Goal: Information Seeking & Learning: Learn about a topic

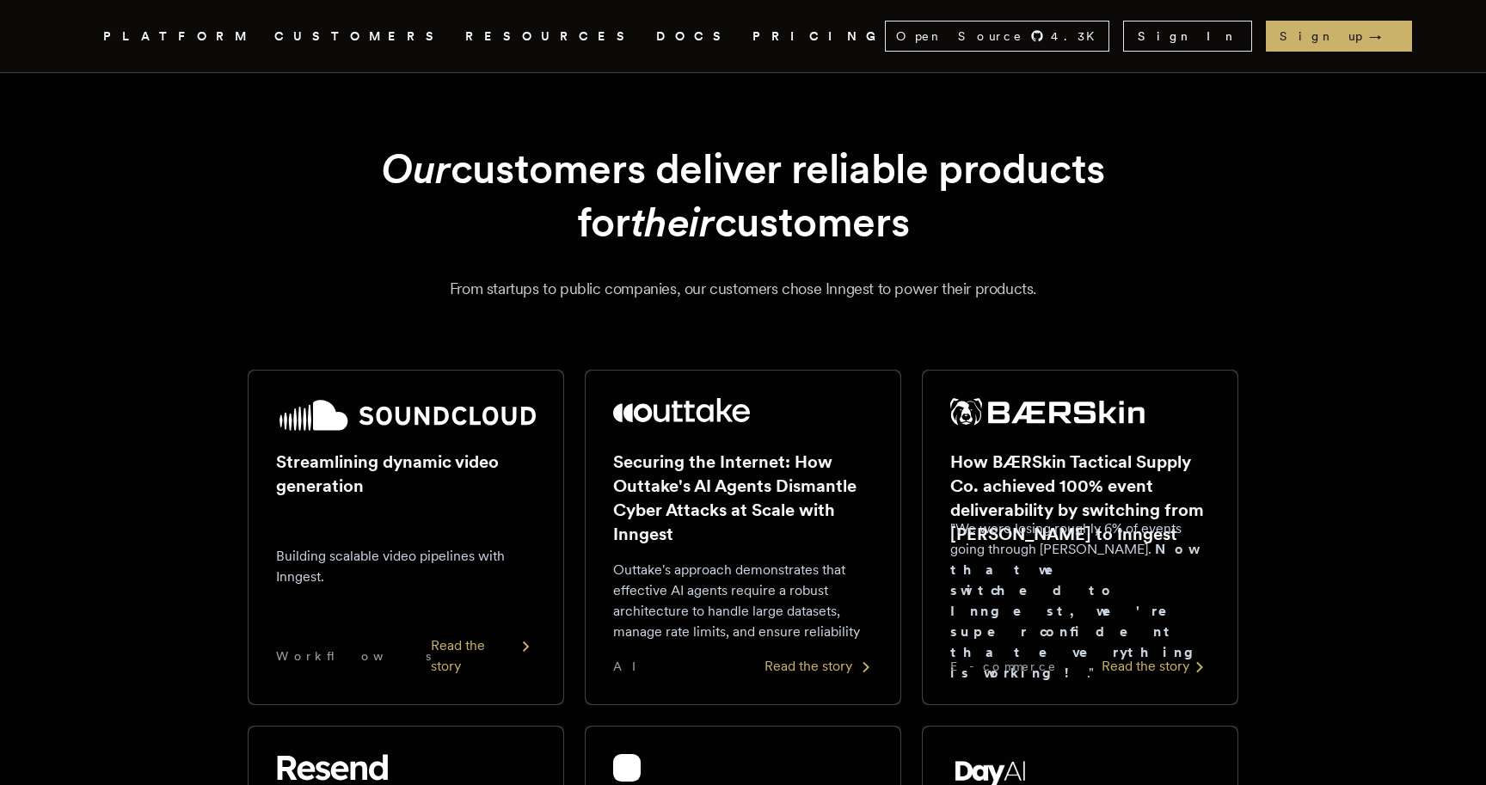
click at [795, 635] on p "Outtake's approach demonstrates that effective AI agents require a robust archi…" at bounding box center [743, 601] width 260 height 83
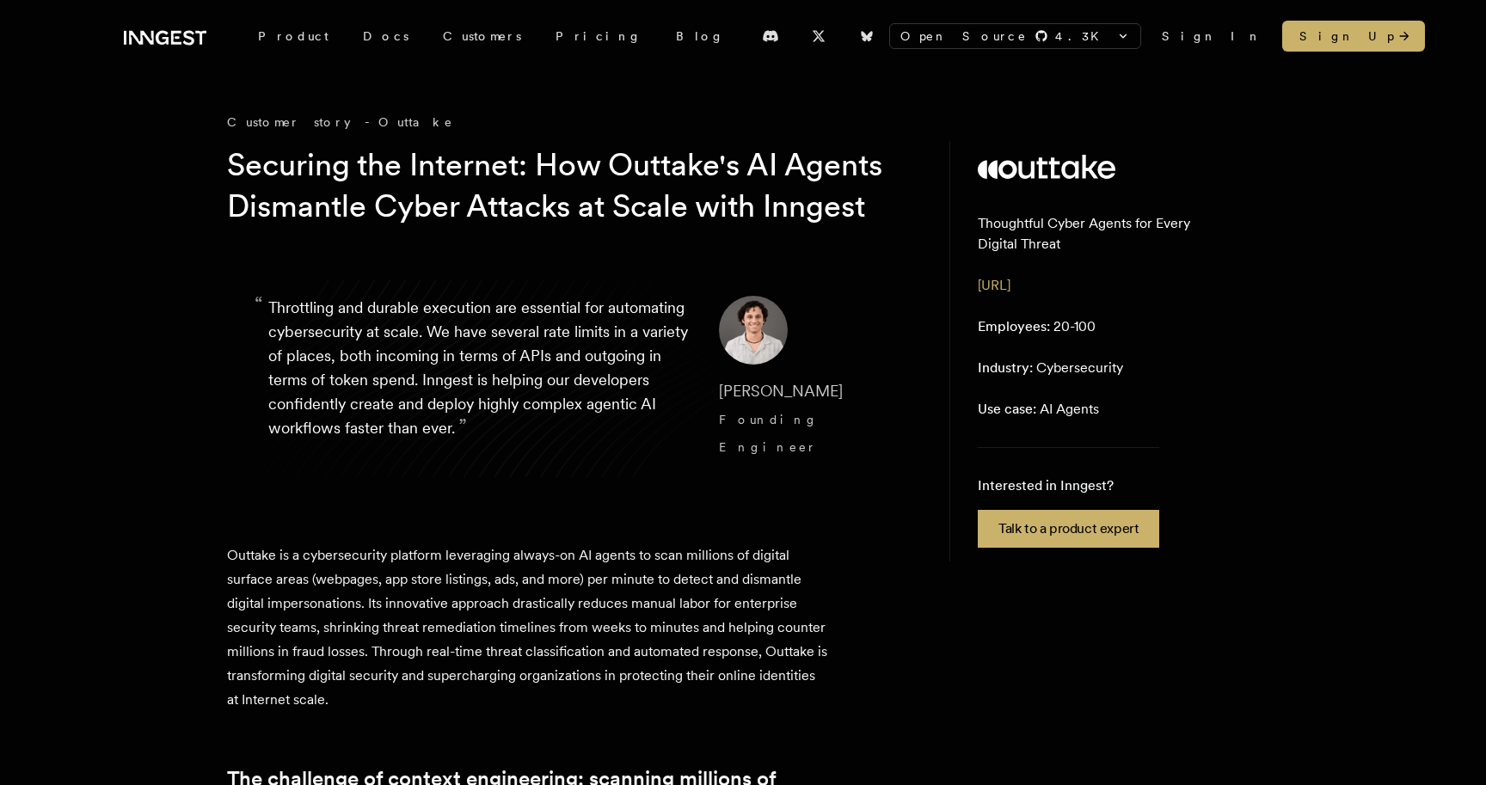
scroll to position [19, 0]
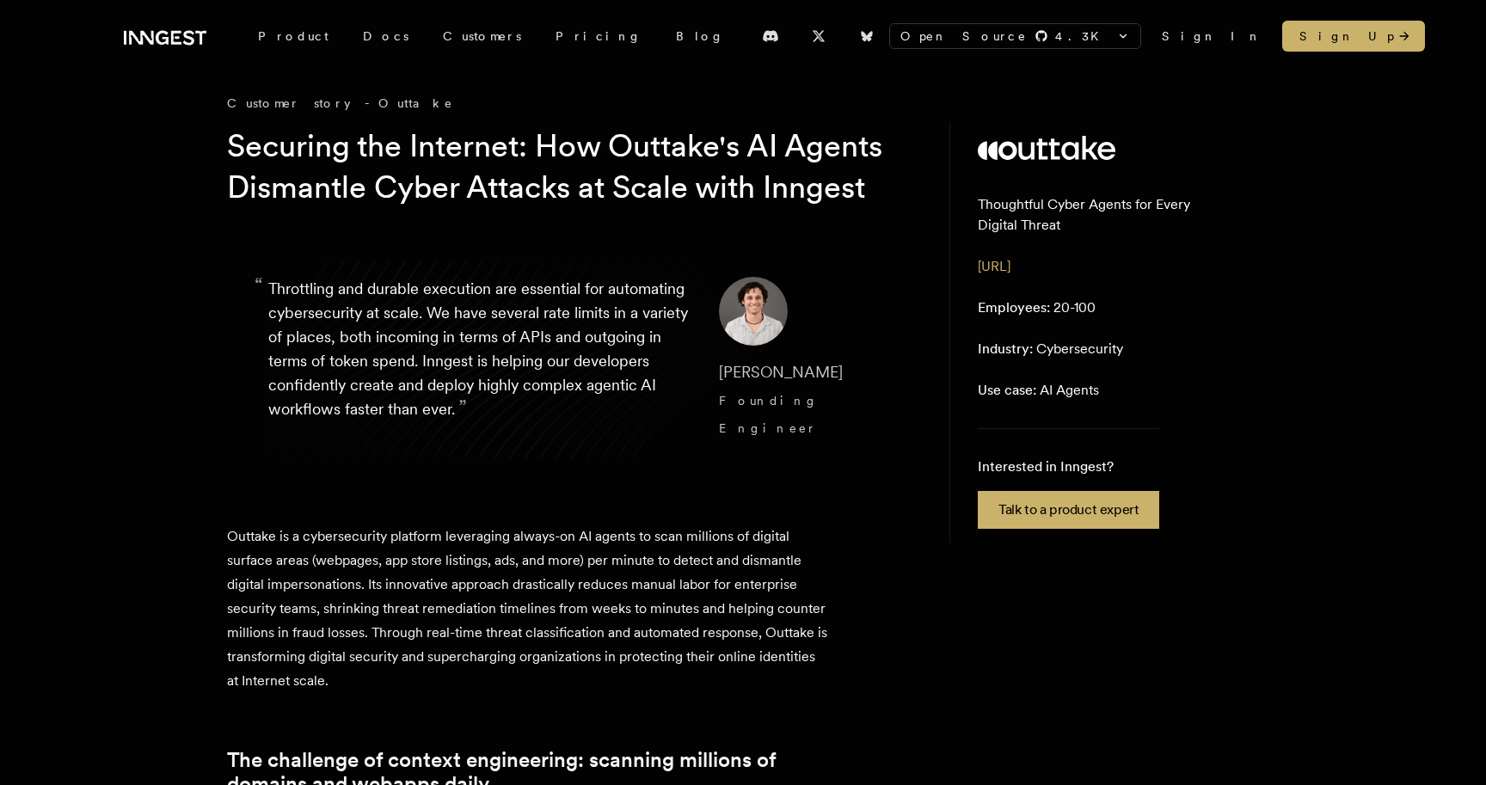
click at [351, 208] on h1 "Securing the Internet: How Outtake's AI Agents Dismantle Cyber Attacks at Scale…" at bounding box center [557, 167] width 660 height 83
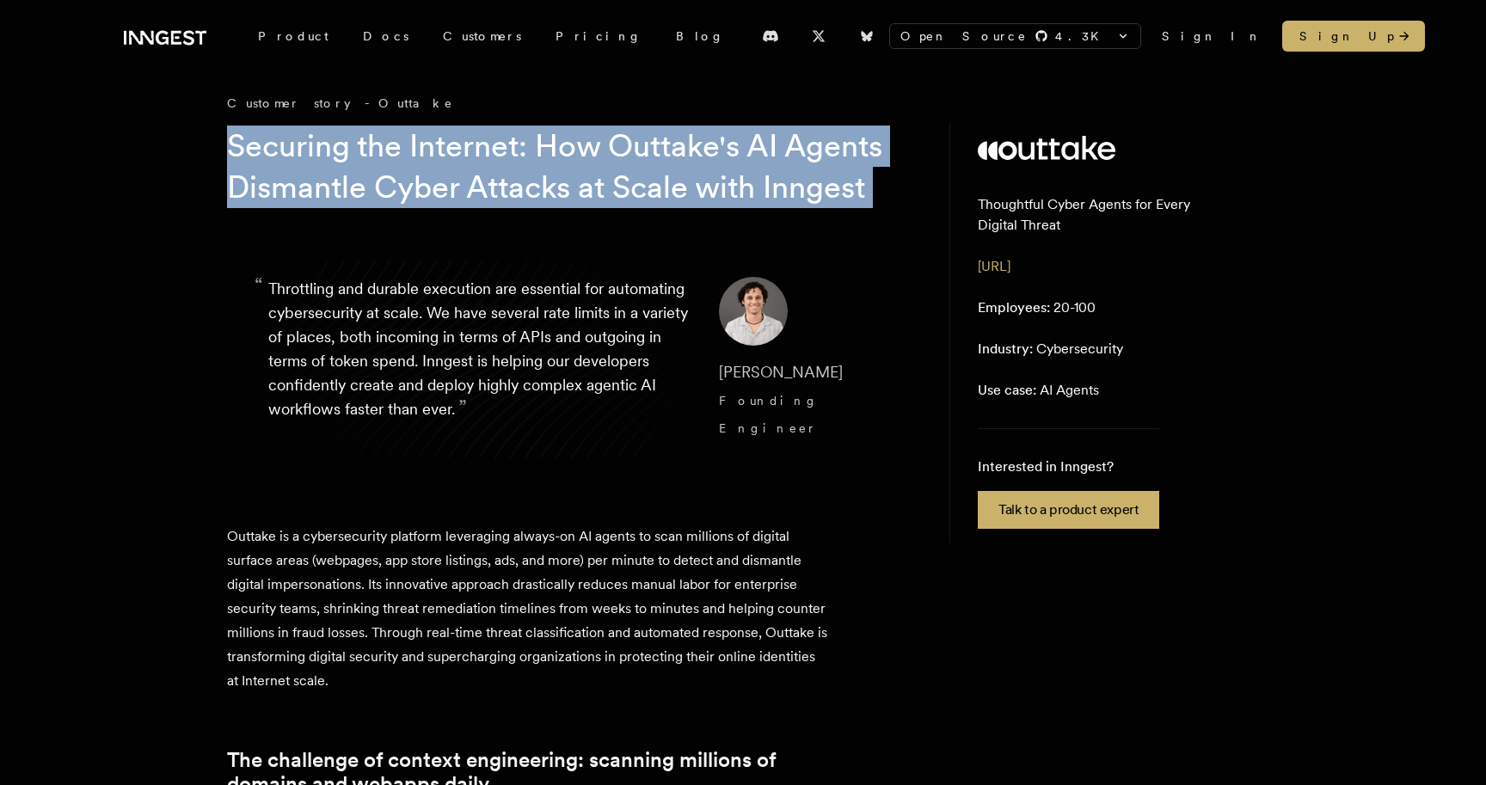
click at [351, 208] on h1 "Securing the Internet: How Outtake's AI Agents Dismantle Cyber Attacks at Scale…" at bounding box center [557, 167] width 660 height 83
click at [354, 208] on h1 "Securing the Internet: How Outtake's AI Agents Dismantle Cyber Attacks at Scale…" at bounding box center [557, 167] width 660 height 83
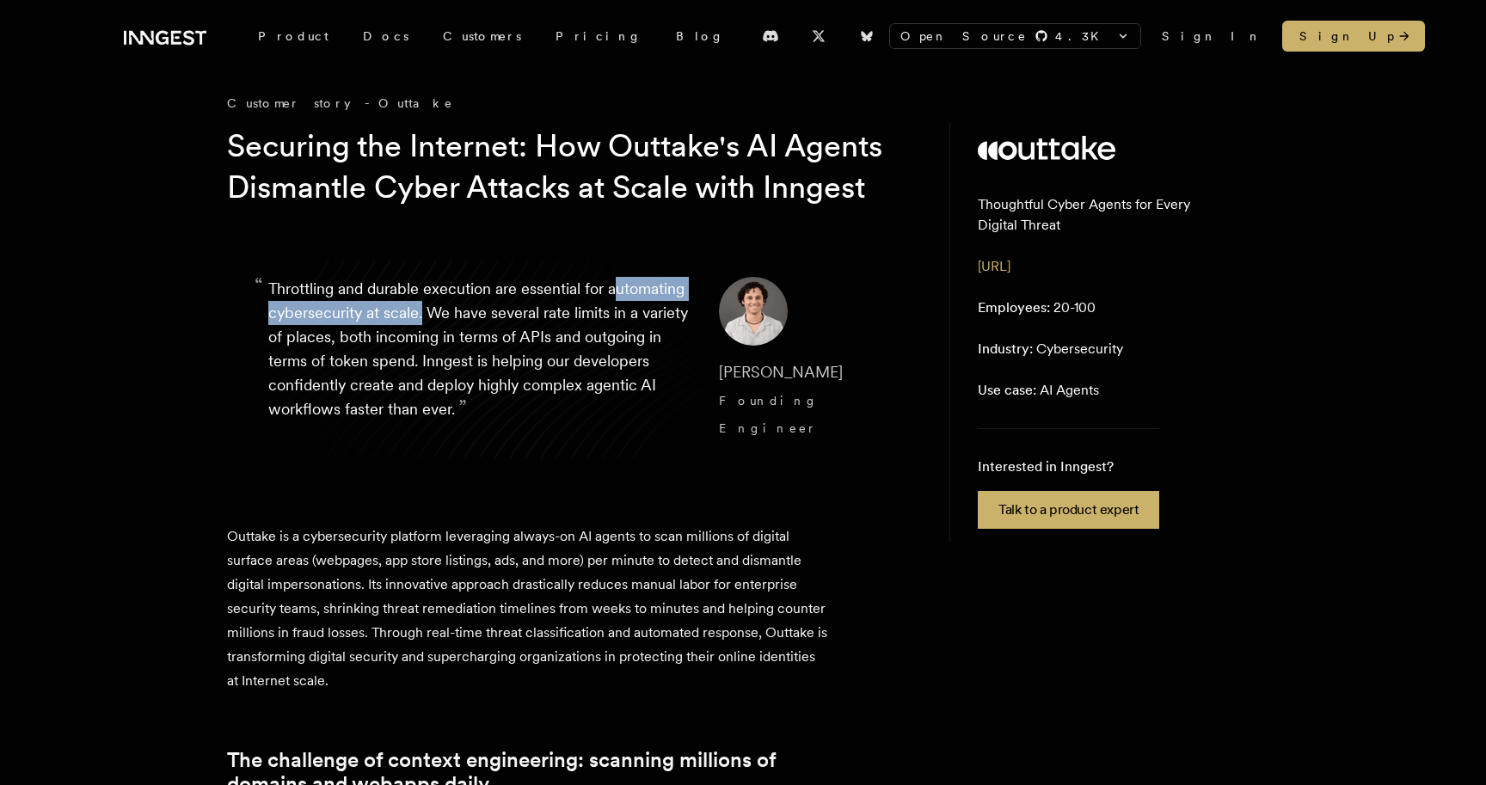
drag, startPoint x: 273, startPoint y: 359, endPoint x: 502, endPoint y: 357, distance: 229.6
click at [502, 357] on p "“ Throttling and durable execution are essential for automating cybersecurity a…" at bounding box center [479, 359] width 423 height 165
drag, startPoint x: 500, startPoint y: 354, endPoint x: 209, endPoint y: 354, distance: 290.7
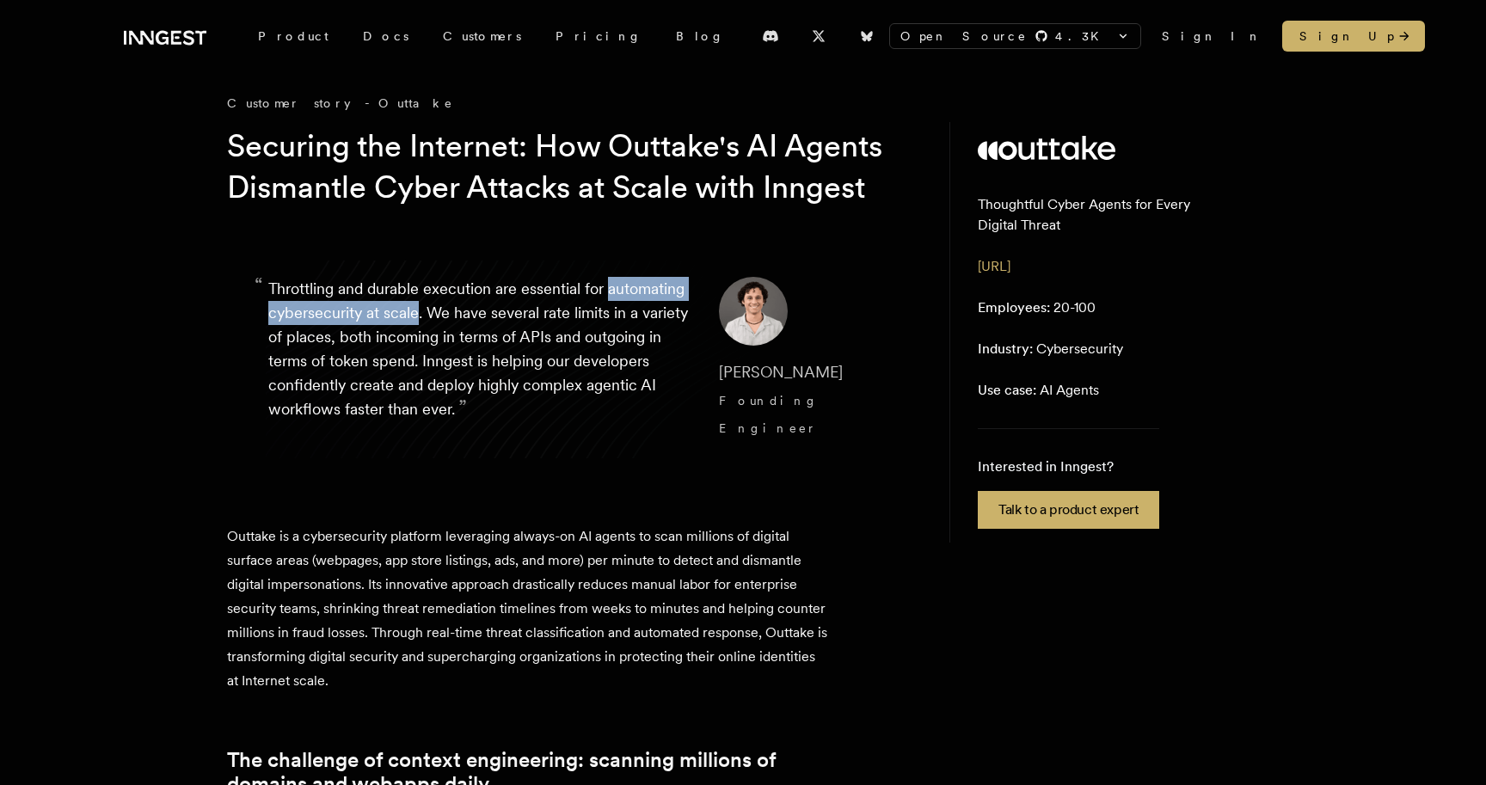
copy p "automating cybersecurity at scale"
click at [446, 326] on p "“ Throttling and durable execution are essential for automating cybersecurity a…" at bounding box center [479, 359] width 423 height 165
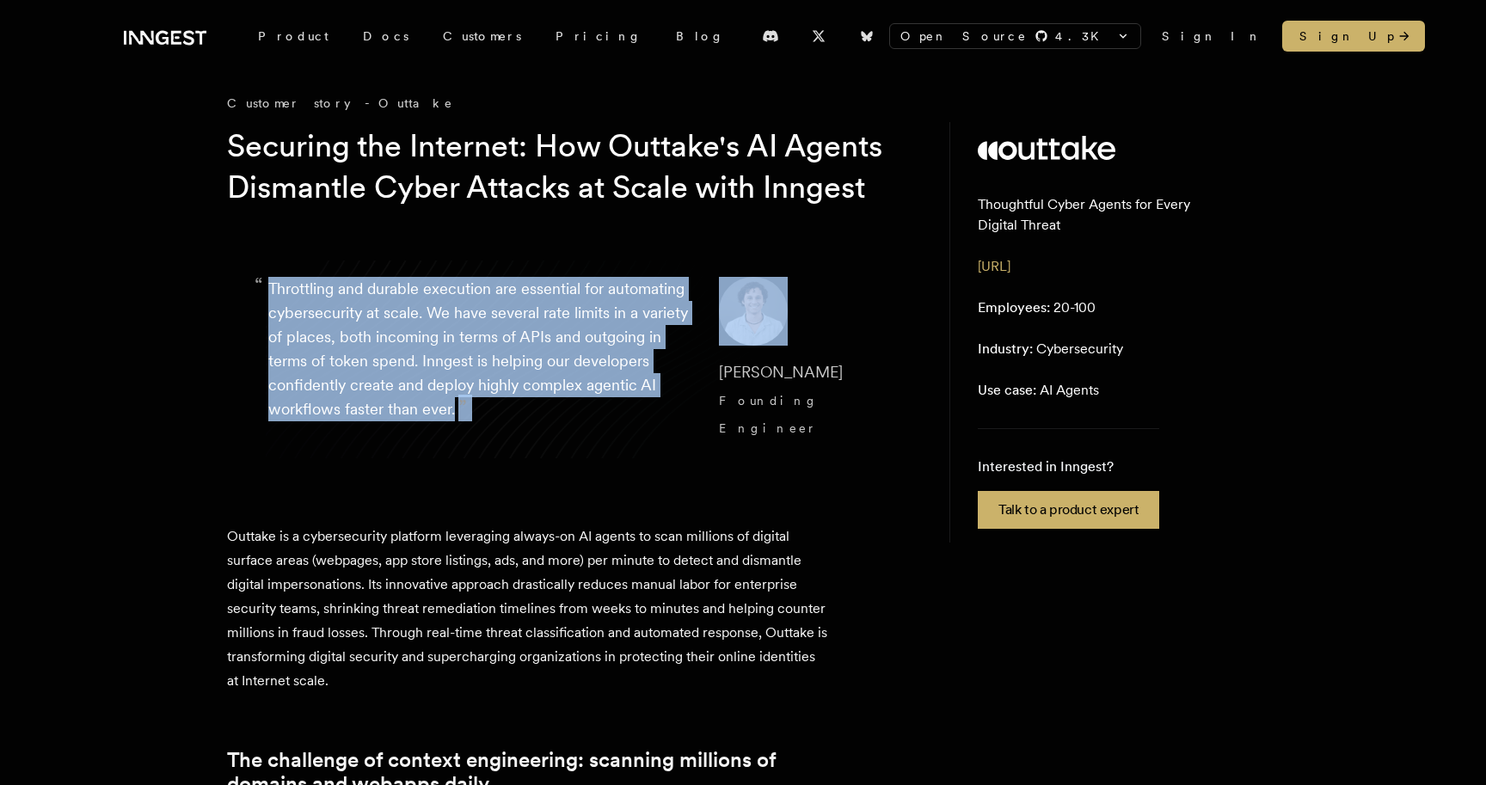
click at [446, 326] on p "“ Throttling and durable execution are essential for automating cybersecurity a…" at bounding box center [479, 359] width 423 height 165
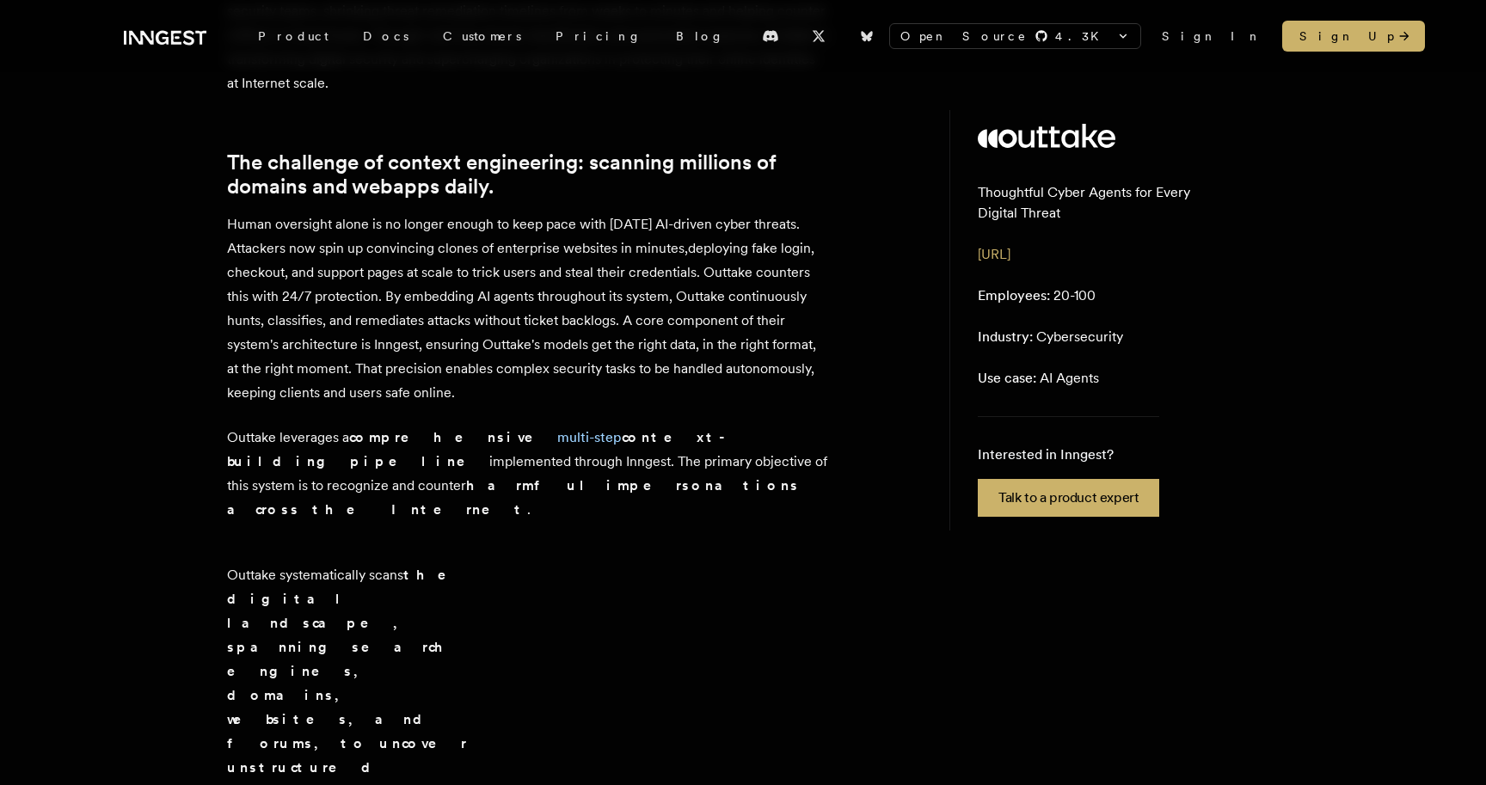
scroll to position [619, 0]
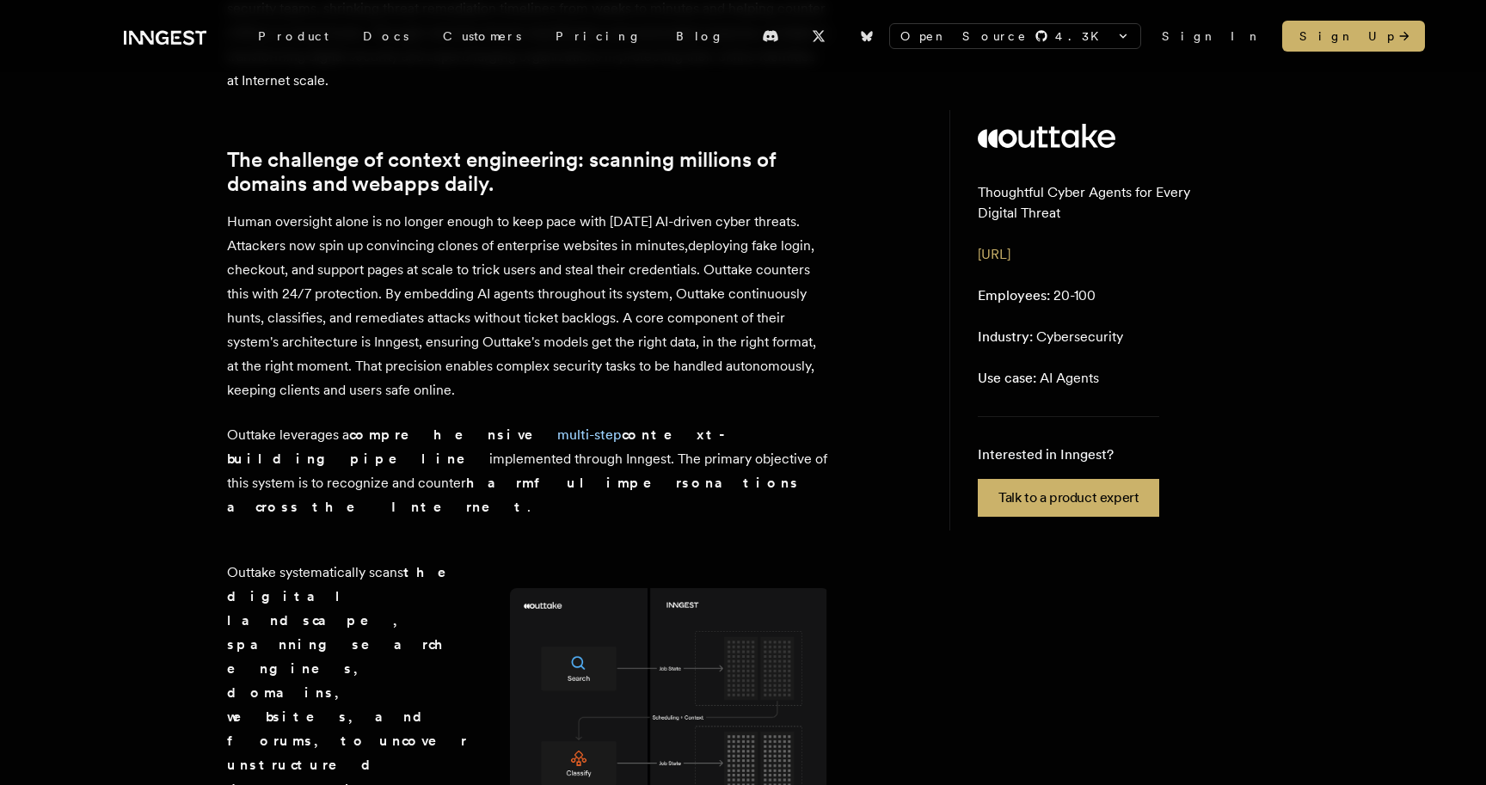
click at [383, 648] on strong "the digital landscape, spanning search engines, domains, websites, and forums, …" at bounding box center [348, 704] width 243 height 281
copy strong "forums"
click at [383, 648] on strong "the digital landscape, spanning search engines, domains, websites, and forums, …" at bounding box center [348, 704] width 243 height 281
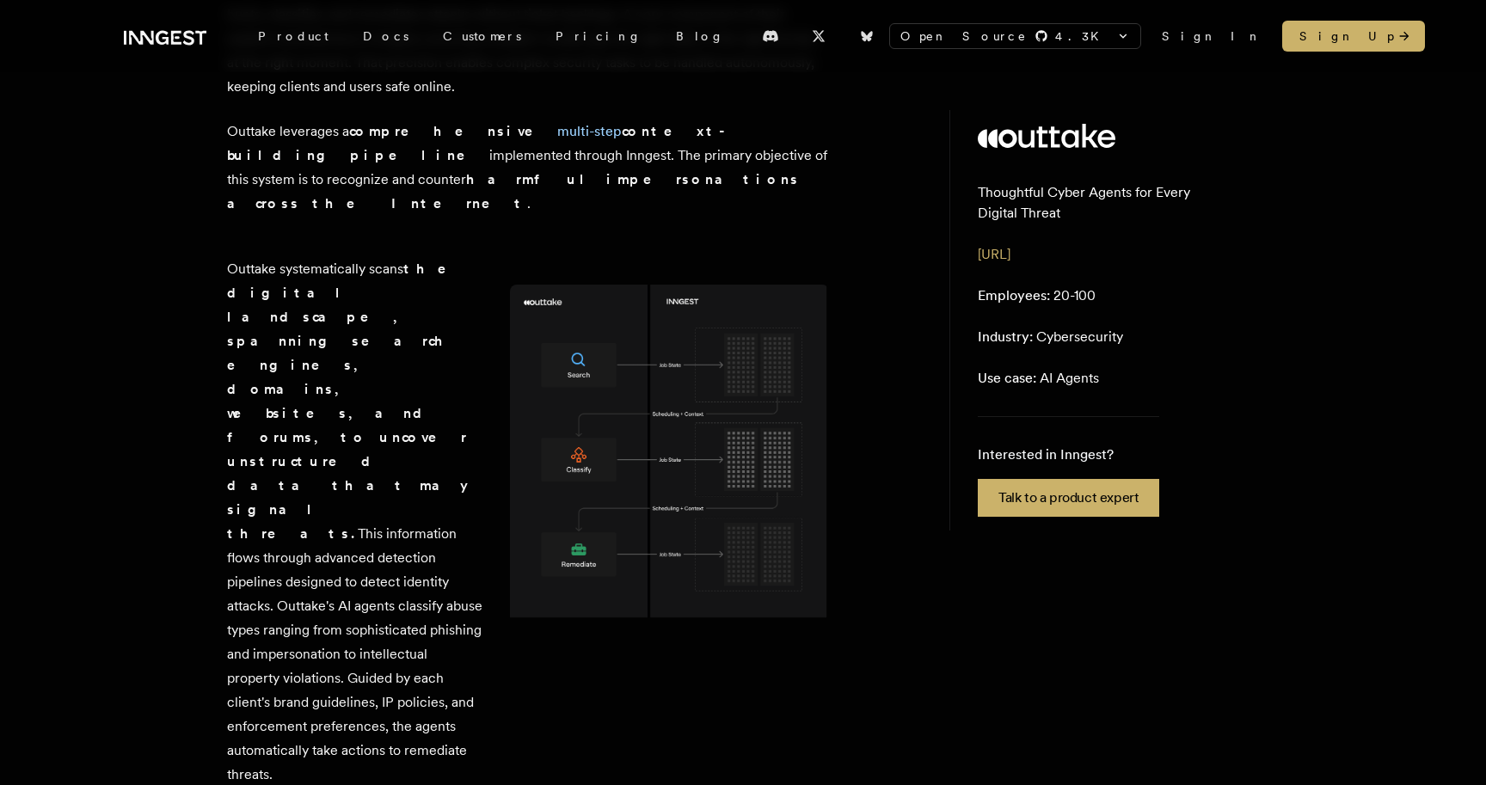
scroll to position [1017, 0]
